Goal: Information Seeking & Learning: Learn about a topic

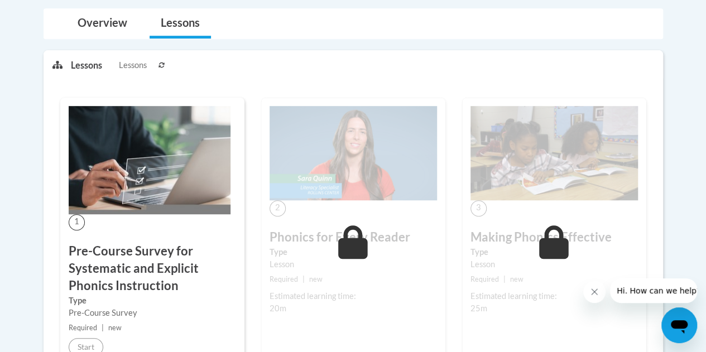
scroll to position [270, 0]
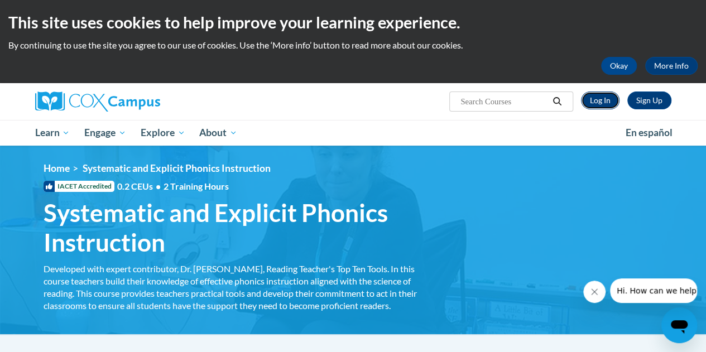
click at [598, 103] on link "Log In" at bounding box center [600, 100] width 38 height 18
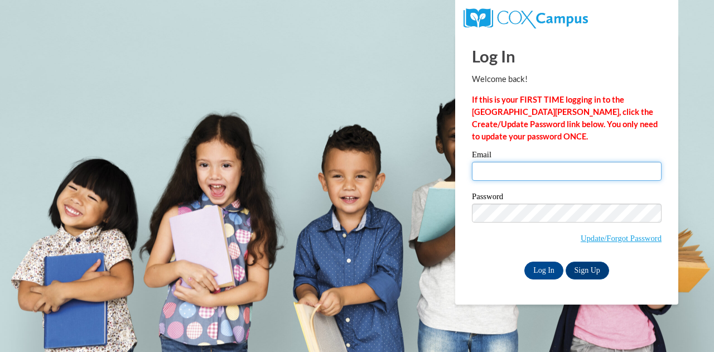
click at [532, 171] on input "Email" at bounding box center [567, 171] width 190 height 19
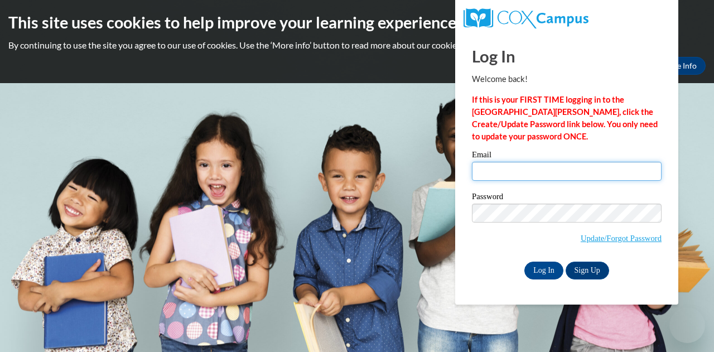
type input "karigriffin2205@gmail.com"
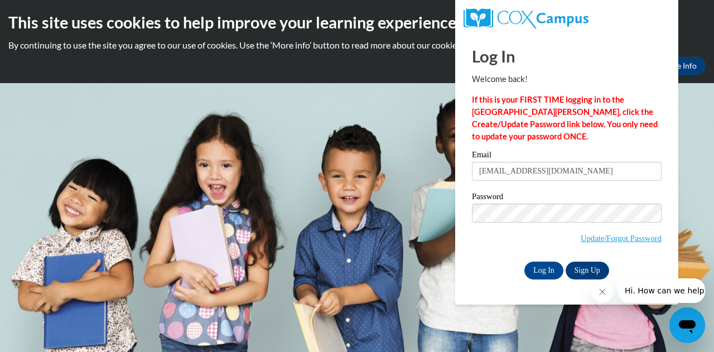
click at [423, 253] on body "This site uses cookies to help improve your learning experience. By continuing …" at bounding box center [357, 176] width 714 height 352
click at [553, 273] on input "Log In" at bounding box center [543, 271] width 39 height 18
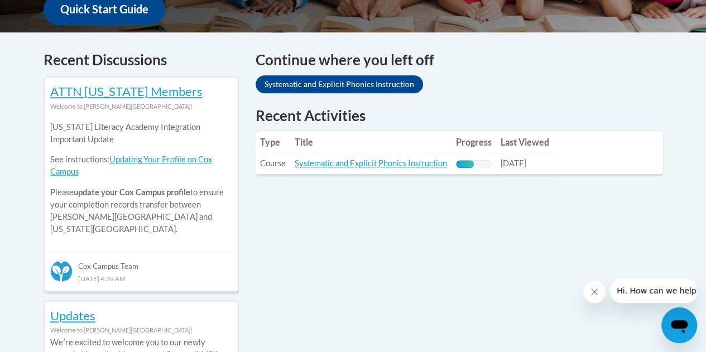
scroll to position [455, 0]
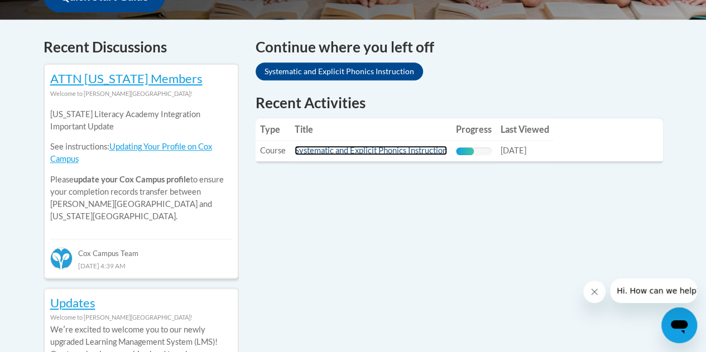
click at [385, 150] on link "Systematic and Explicit Phonics Instruction" at bounding box center [371, 150] width 152 height 9
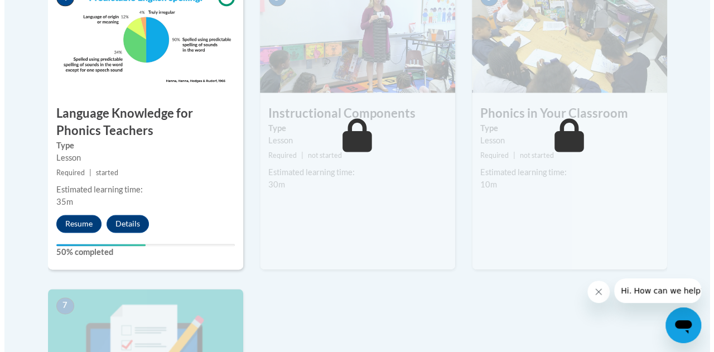
scroll to position [714, 0]
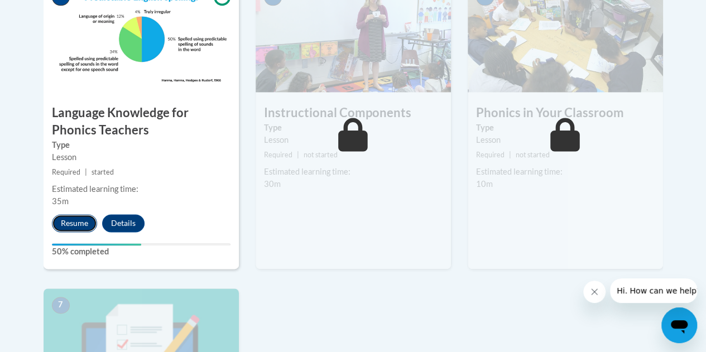
click at [78, 224] on button "Resume" at bounding box center [74, 223] width 45 height 18
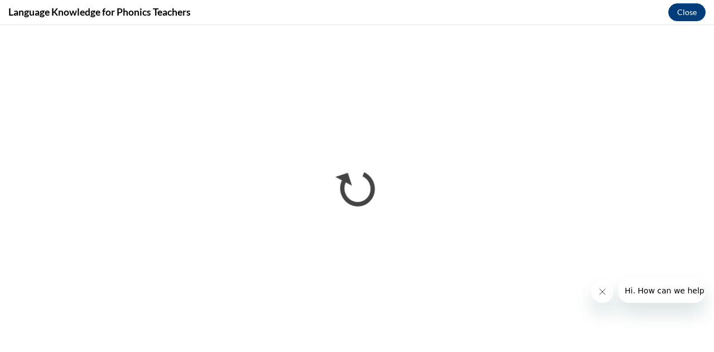
scroll to position [0, 0]
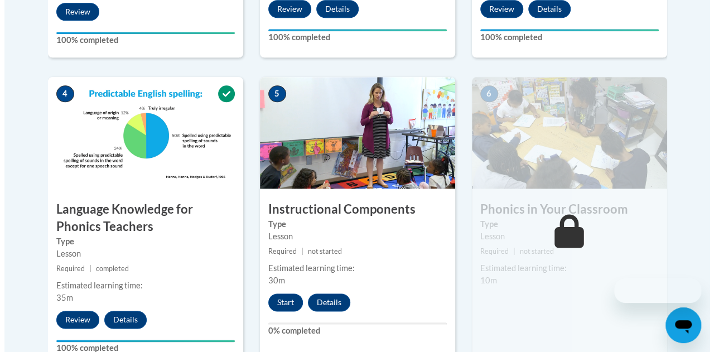
scroll to position [707, 0]
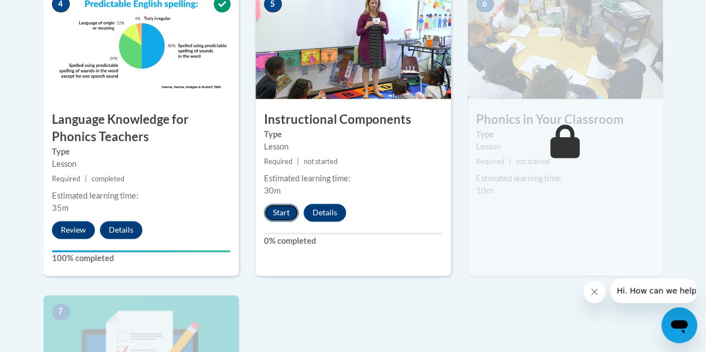
click at [280, 217] on button "Start" at bounding box center [281, 213] width 35 height 18
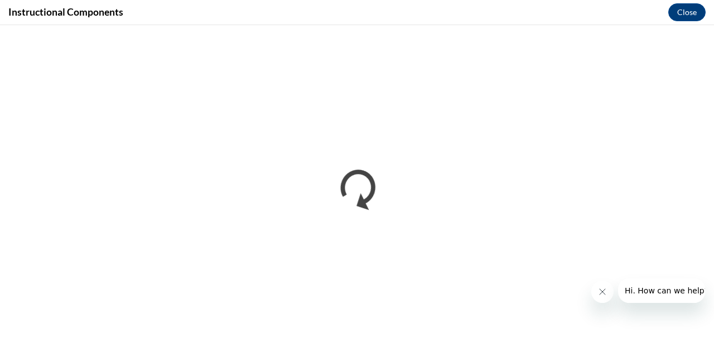
scroll to position [0, 0]
